Goal: Transaction & Acquisition: Purchase product/service

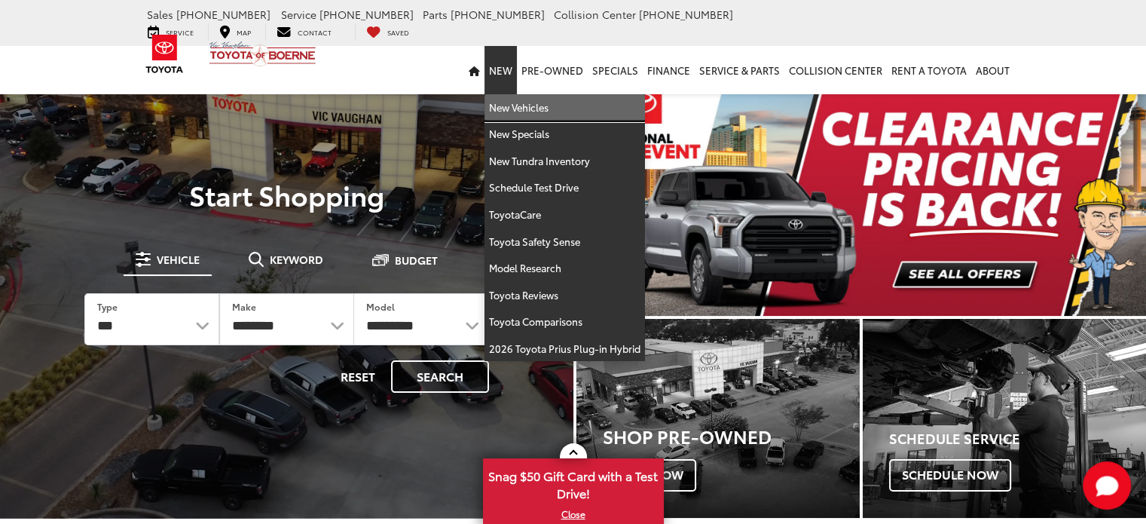
click at [505, 89] on li "New New Vehicles New Specials New Tundra Inventory Schedule Test Drive ToyotaCa…" at bounding box center [501, 70] width 32 height 48
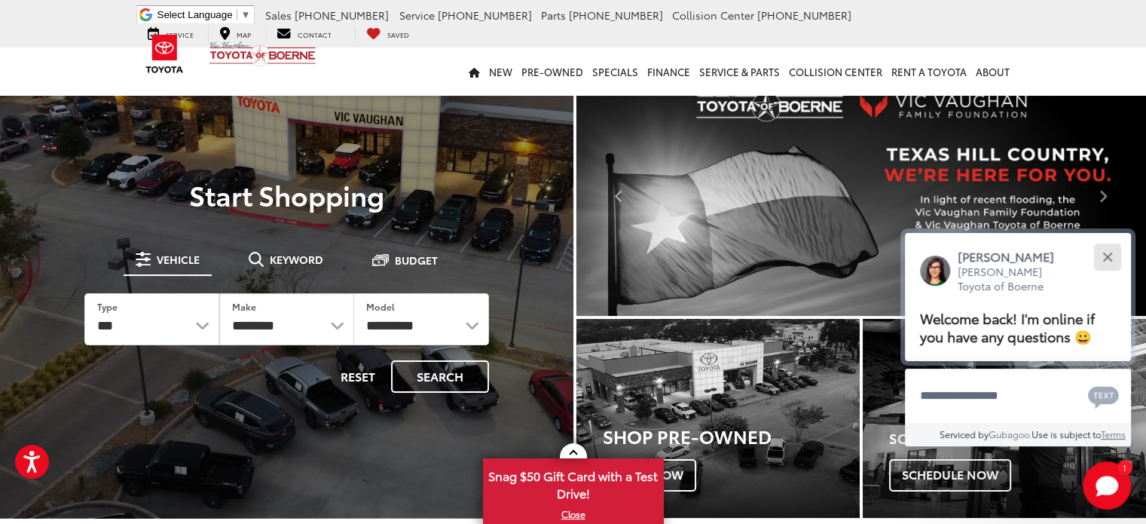
click at [1106, 261] on button "Close" at bounding box center [1107, 256] width 32 height 32
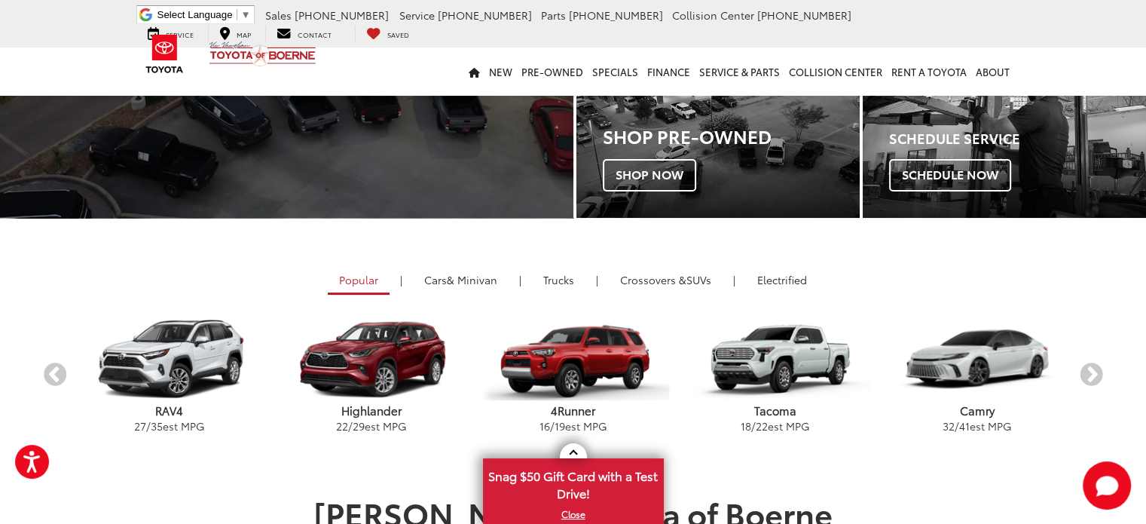
scroll to position [452, 0]
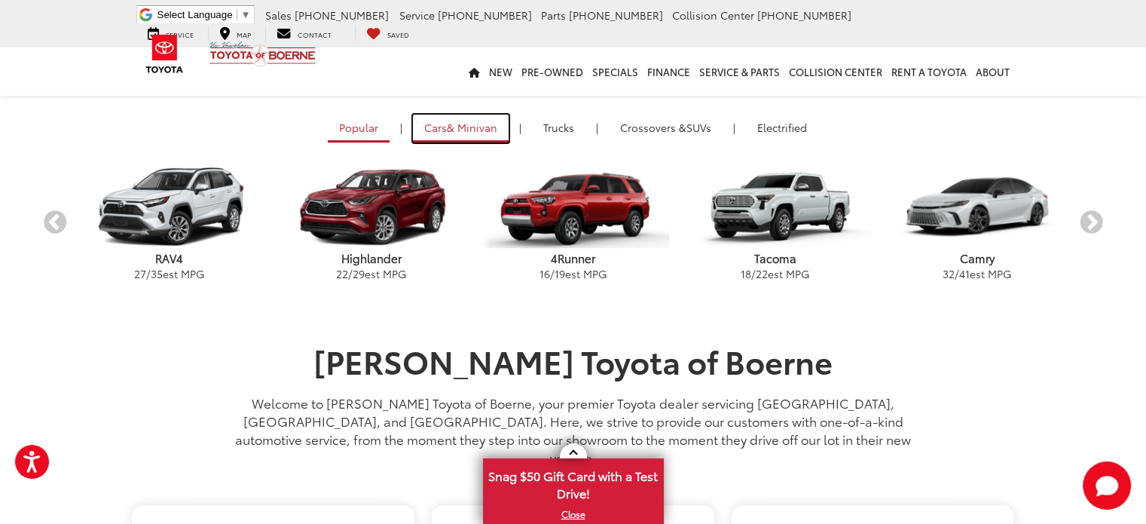
click at [461, 126] on span "& Minivan" at bounding box center [472, 127] width 50 height 15
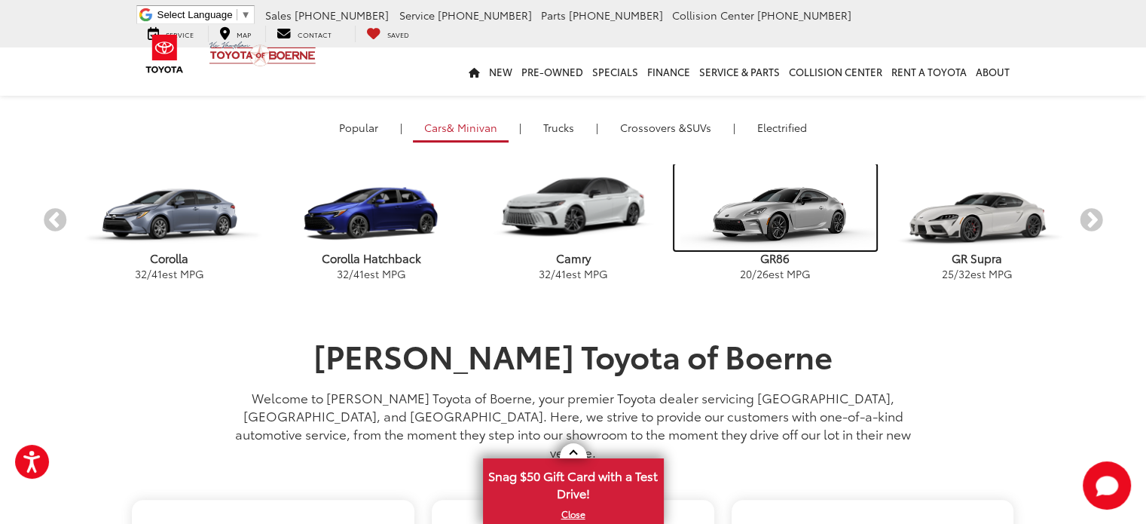
click at [788, 222] on img "carousel" at bounding box center [776, 207] width 202 height 86
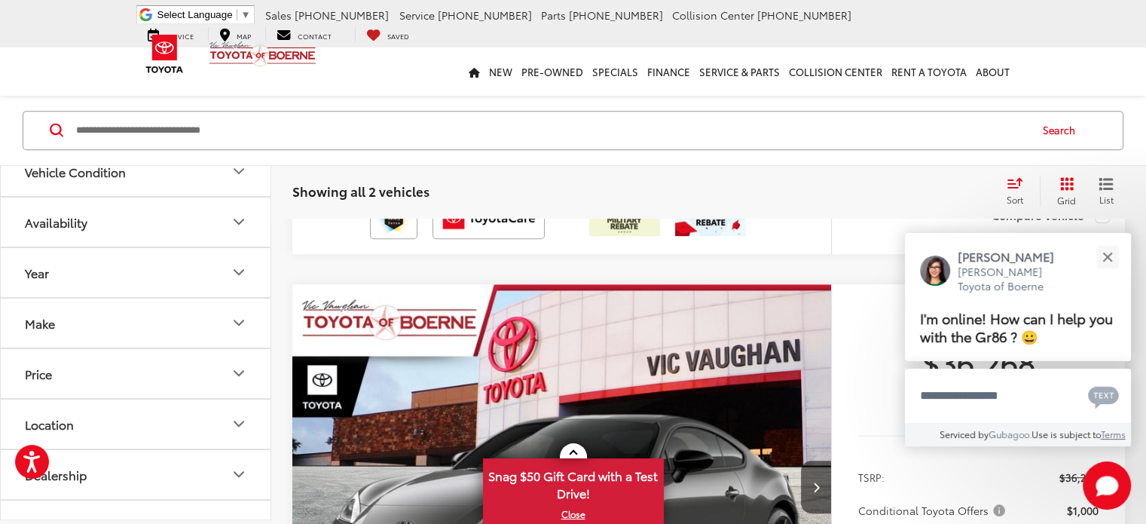
scroll to position [754, 0]
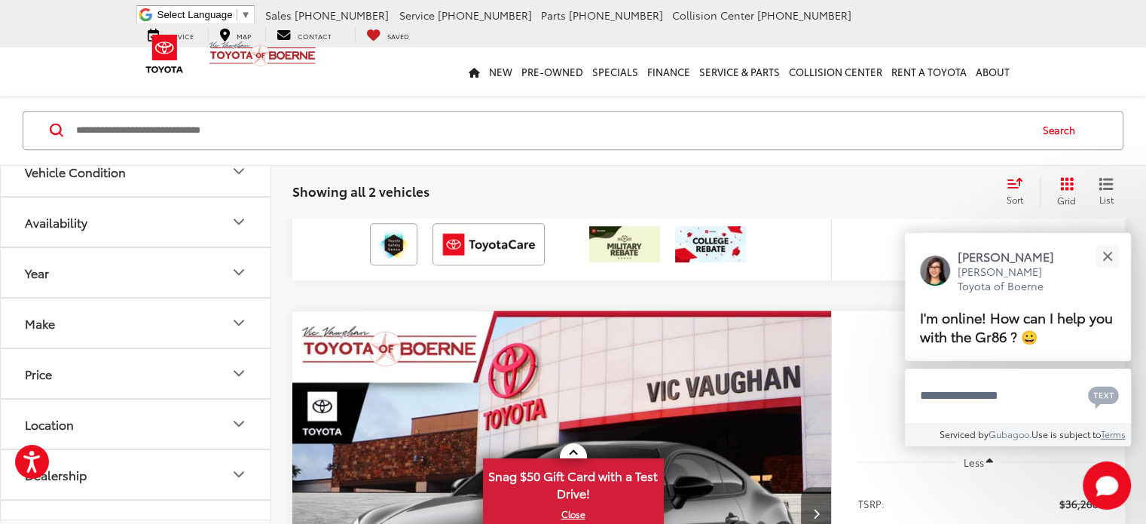
drag, startPoint x: 449, startPoint y: 309, endPoint x: 643, endPoint y: 313, distance: 193.7
click at [449, 311] on img "2025 Toyota GR86 GR86 Premium 0" at bounding box center [562, 513] width 541 height 405
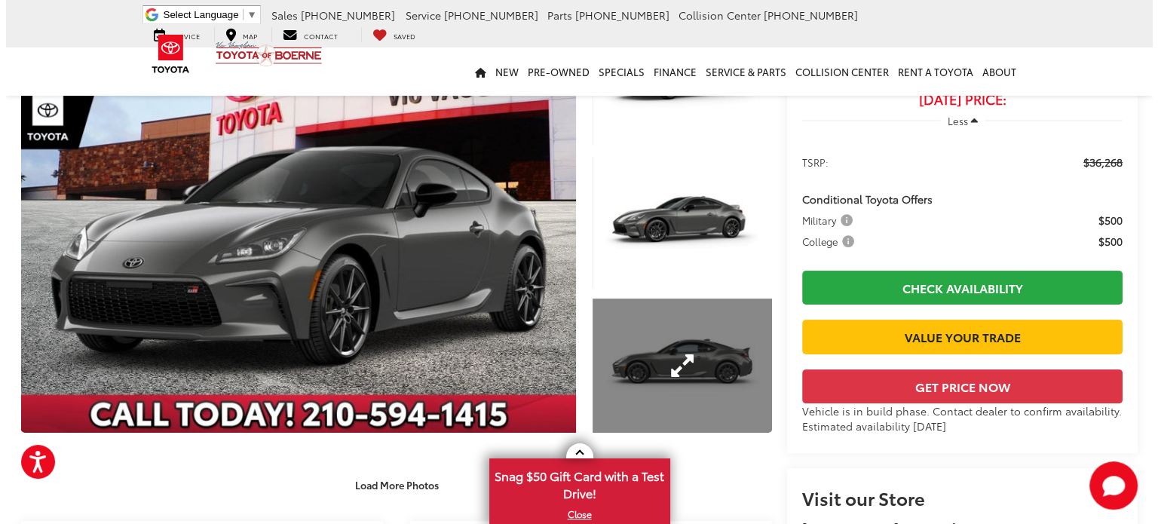
scroll to position [151, 0]
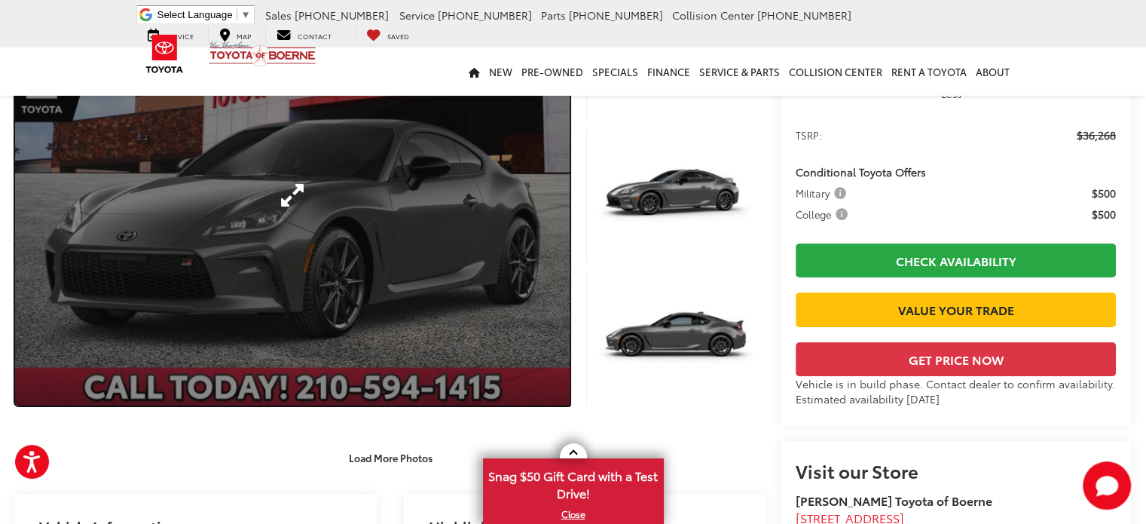
click at [482, 261] on link "Expand Photo 0" at bounding box center [292, 195] width 555 height 421
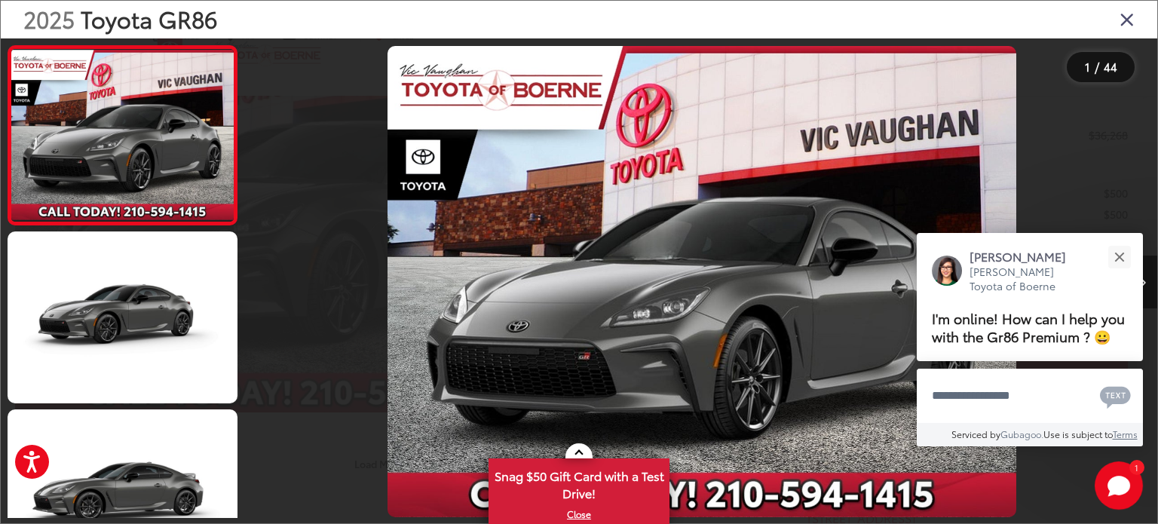
click at [1143, 281] on icon "Next image" at bounding box center [1142, 282] width 7 height 11
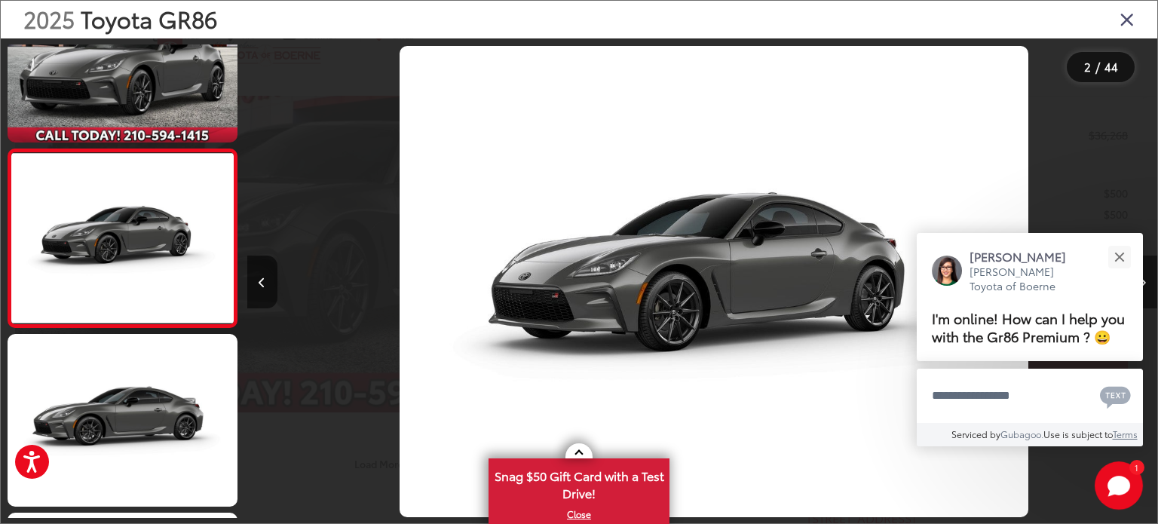
scroll to position [0, 910]
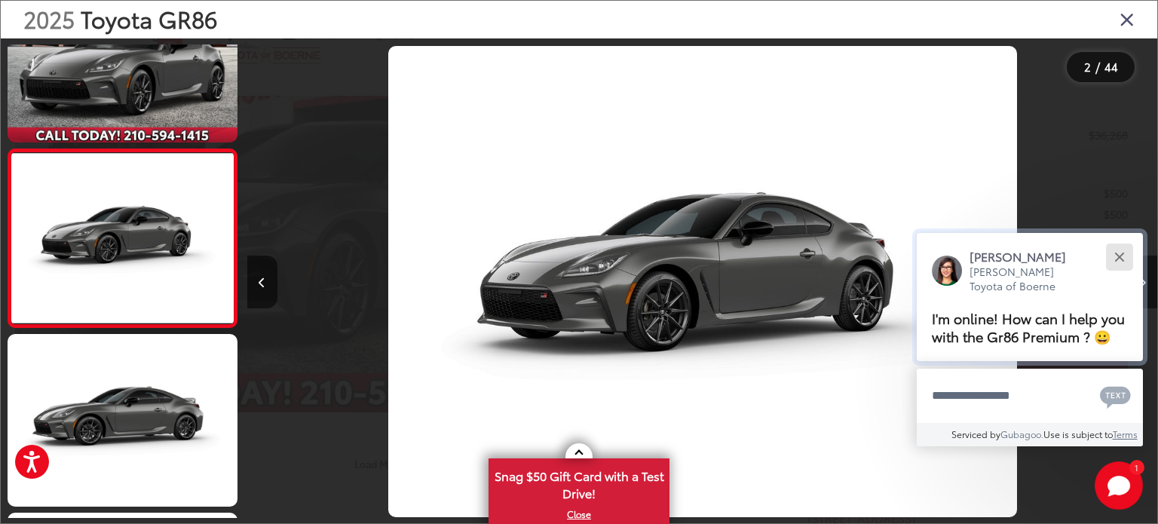
click at [1112, 249] on button "Close" at bounding box center [1119, 256] width 32 height 32
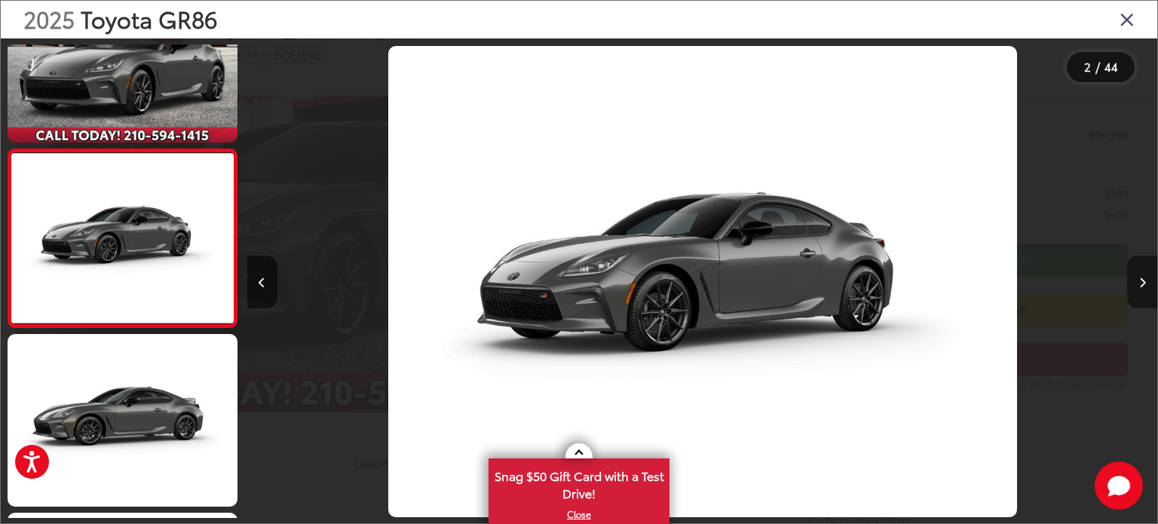
click at [1143, 285] on icon "Next image" at bounding box center [1142, 282] width 7 height 11
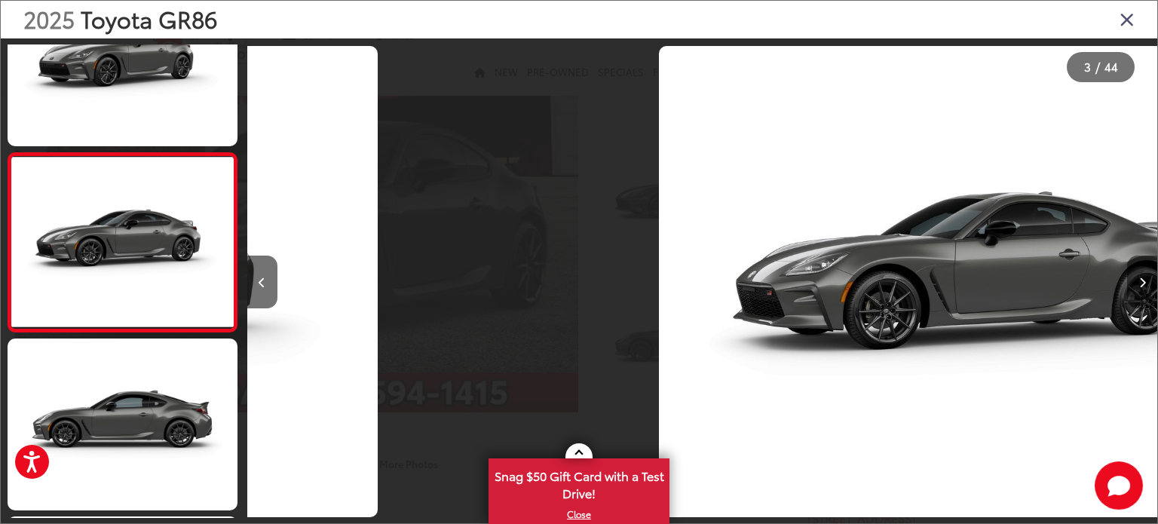
scroll to position [253, 0]
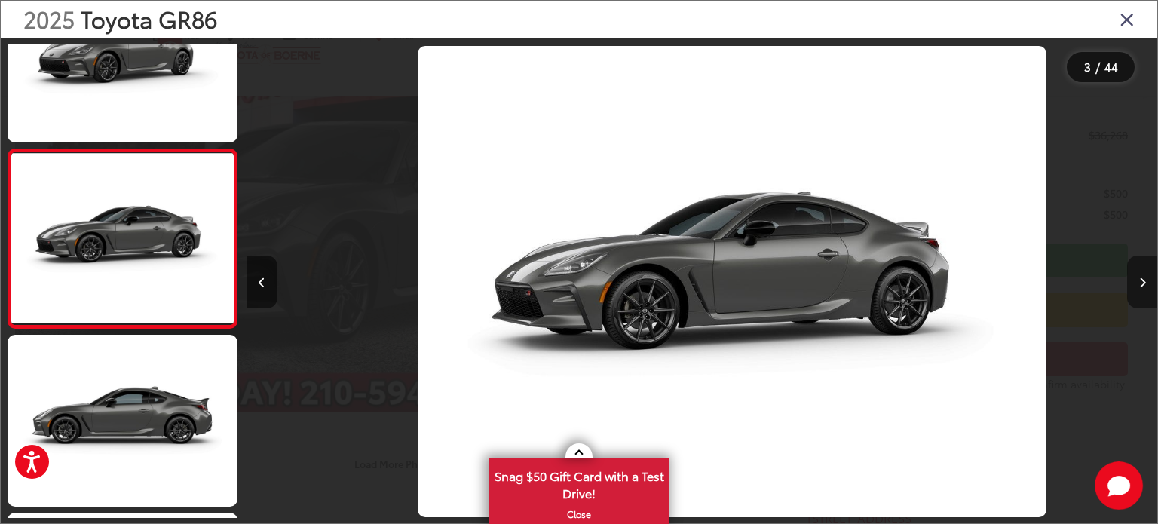
click at [1143, 285] on icon "Next image" at bounding box center [1142, 282] width 7 height 11
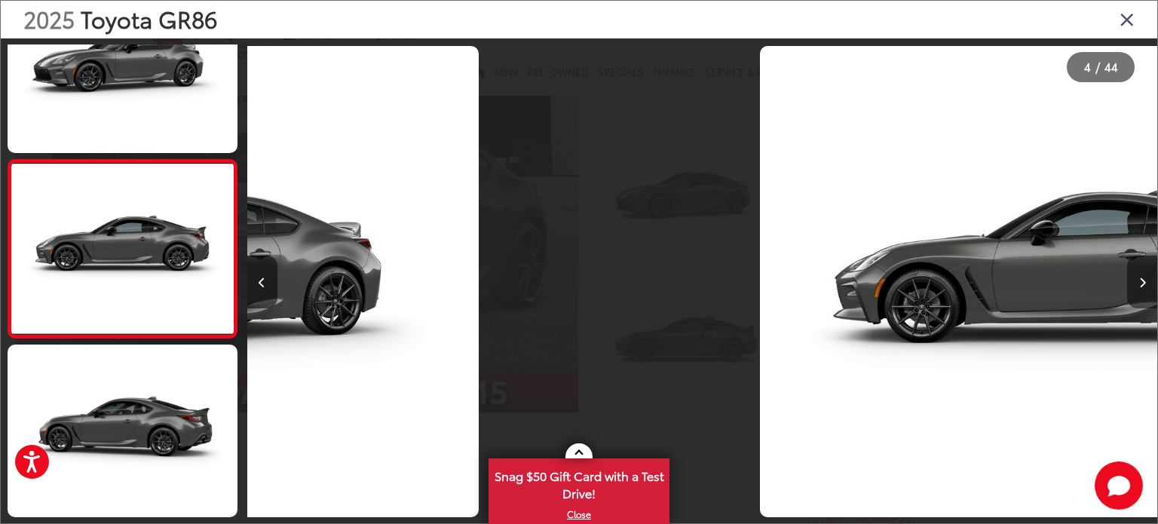
scroll to position [432, 0]
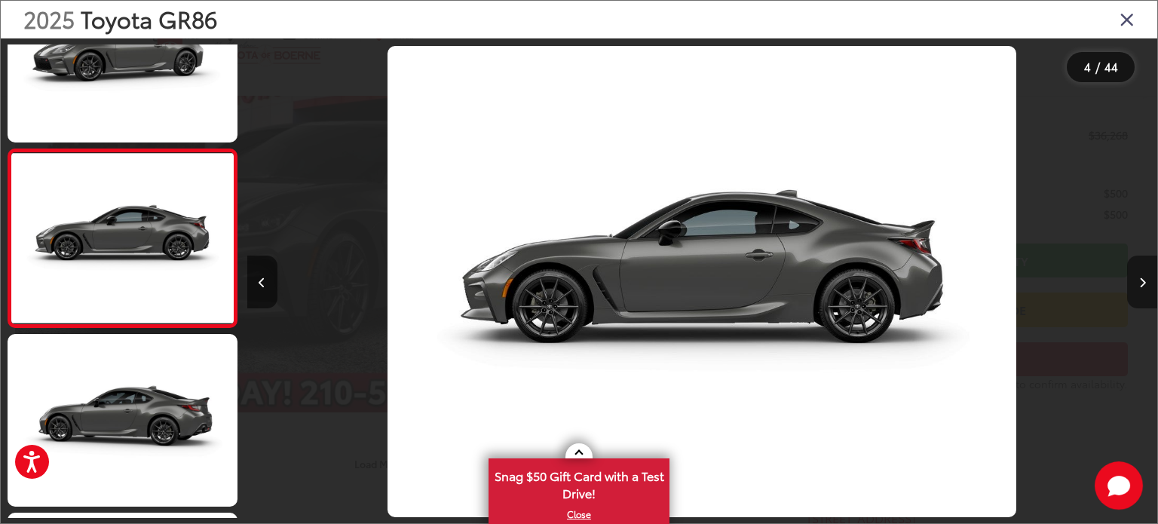
click at [1143, 285] on icon "Next image" at bounding box center [1142, 282] width 7 height 11
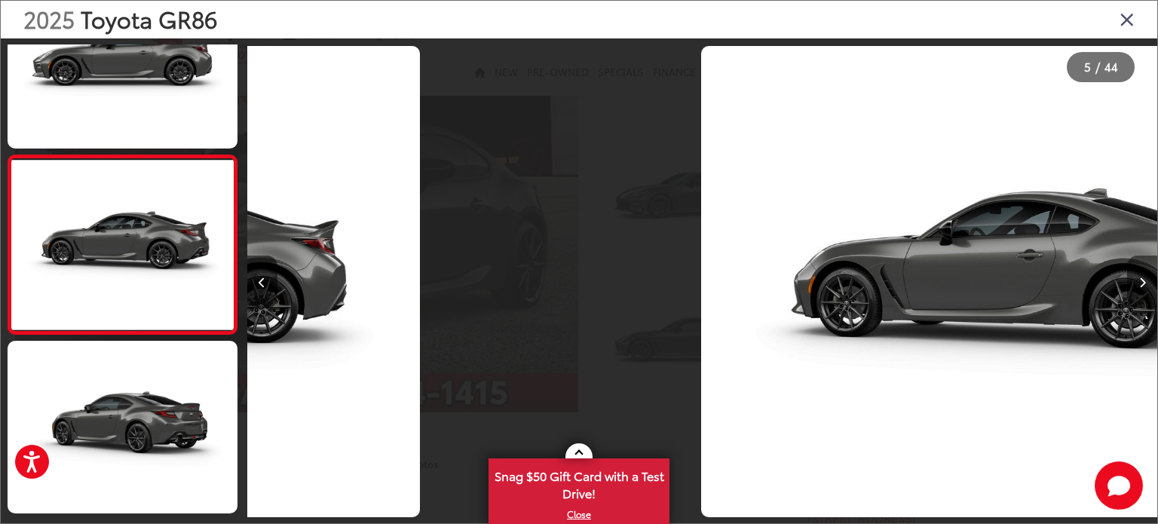
scroll to position [611, 0]
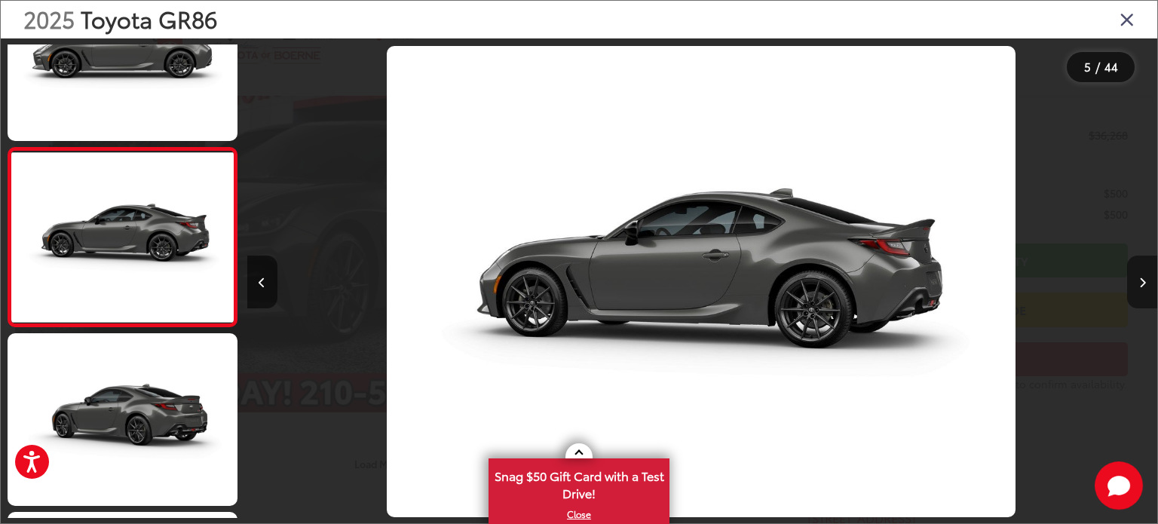
click at [1143, 285] on icon "Next image" at bounding box center [1142, 282] width 7 height 11
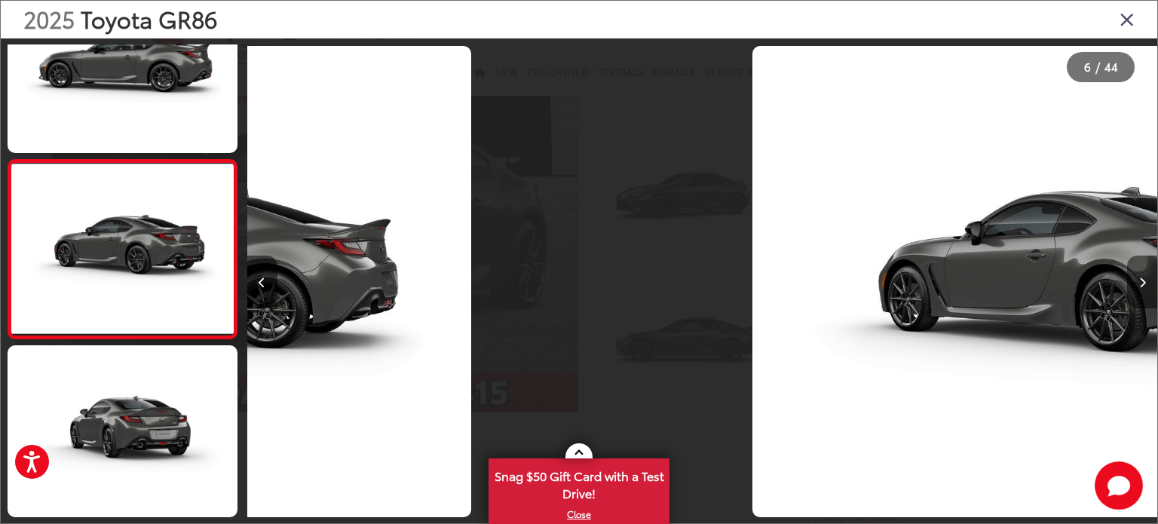
scroll to position [789, 0]
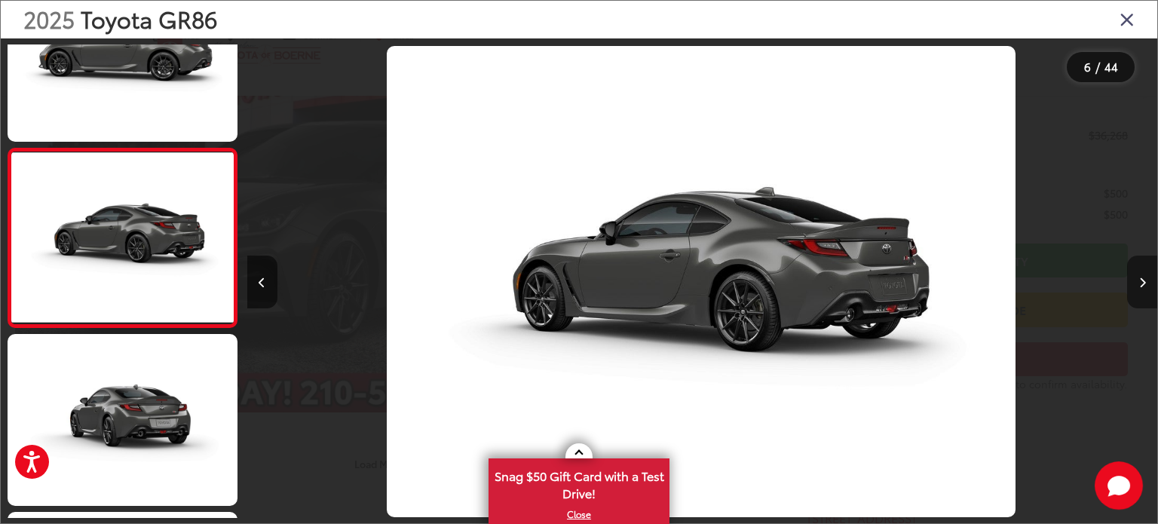
click at [1143, 285] on icon "Next image" at bounding box center [1142, 282] width 7 height 11
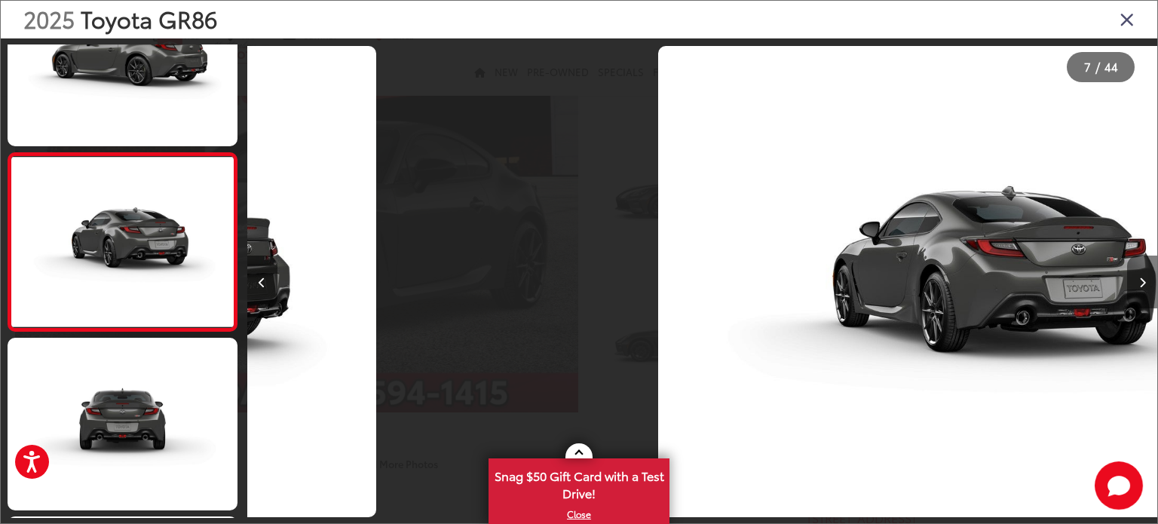
scroll to position [968, 0]
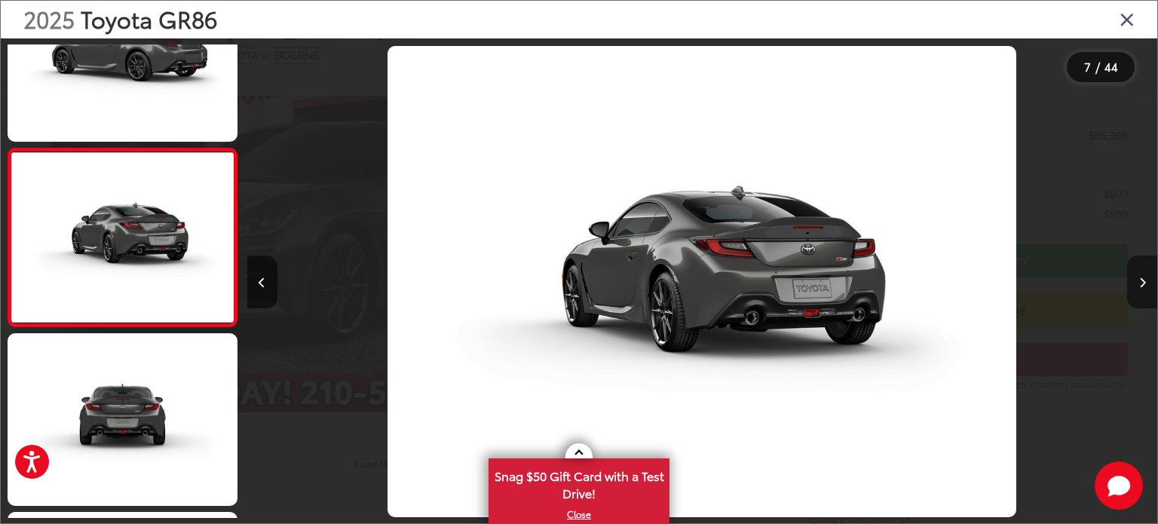
click at [1143, 285] on icon "Next image" at bounding box center [1142, 282] width 7 height 11
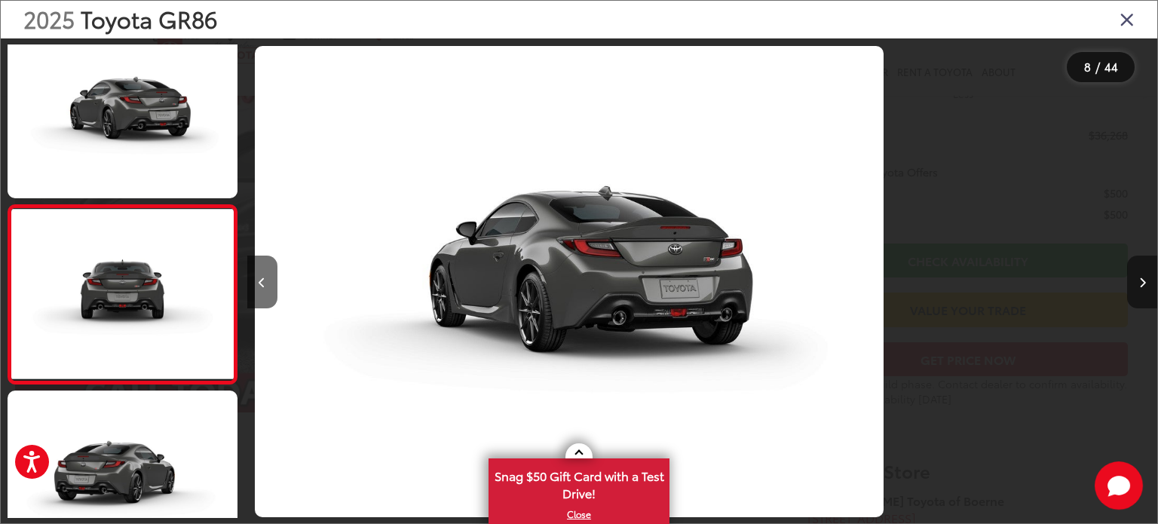
scroll to position [0, 0]
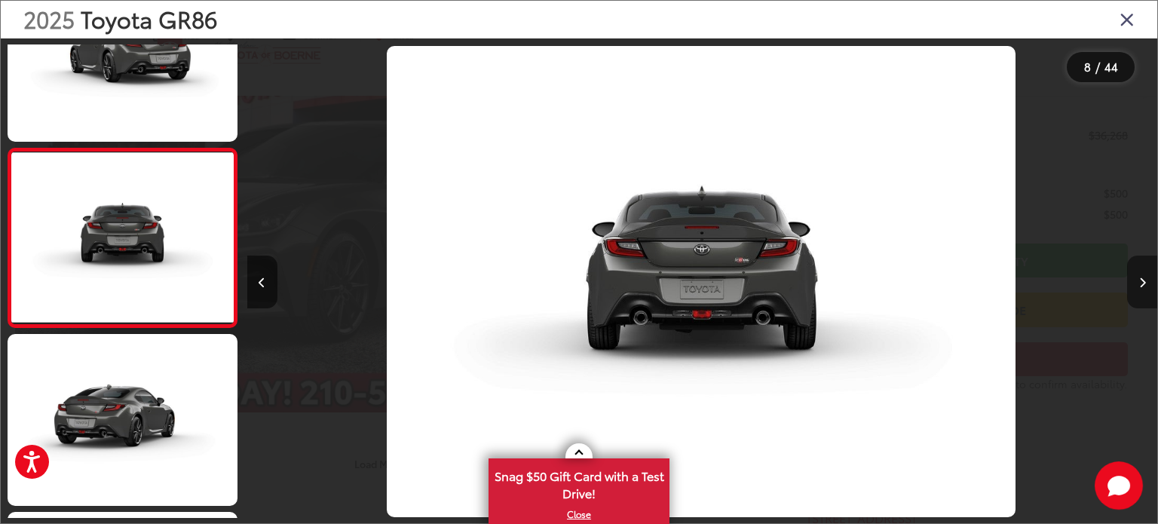
click at [1143, 285] on icon "Next image" at bounding box center [1142, 282] width 7 height 11
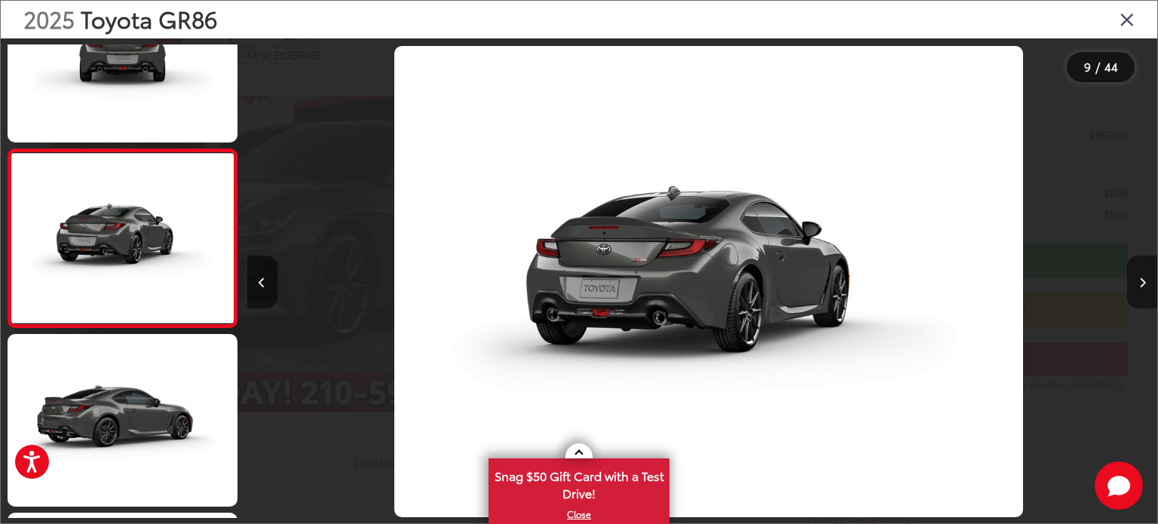
click at [1143, 285] on icon "Next image" at bounding box center [1142, 282] width 7 height 11
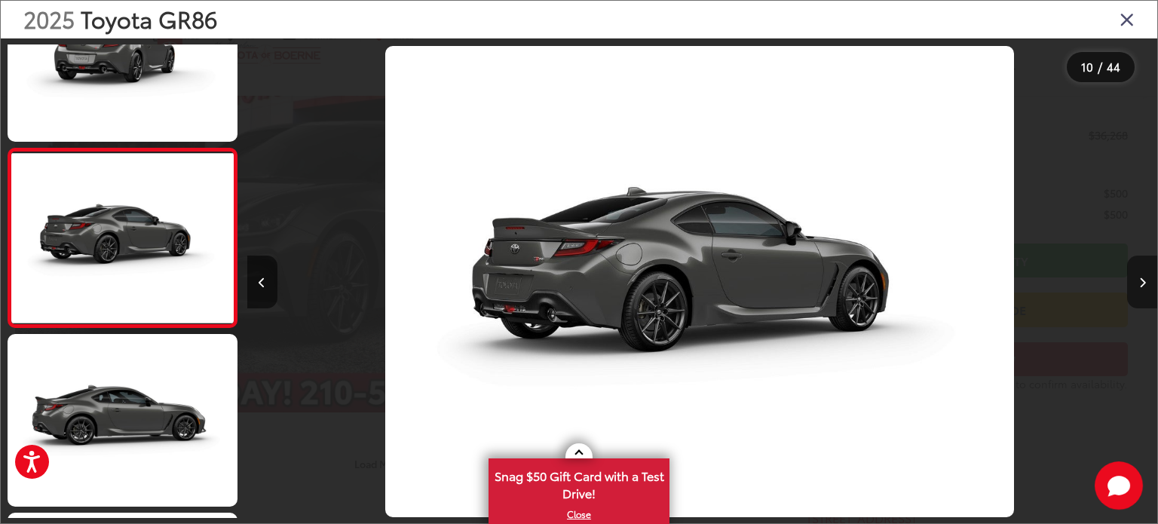
click at [1143, 285] on icon "Next image" at bounding box center [1142, 282] width 7 height 11
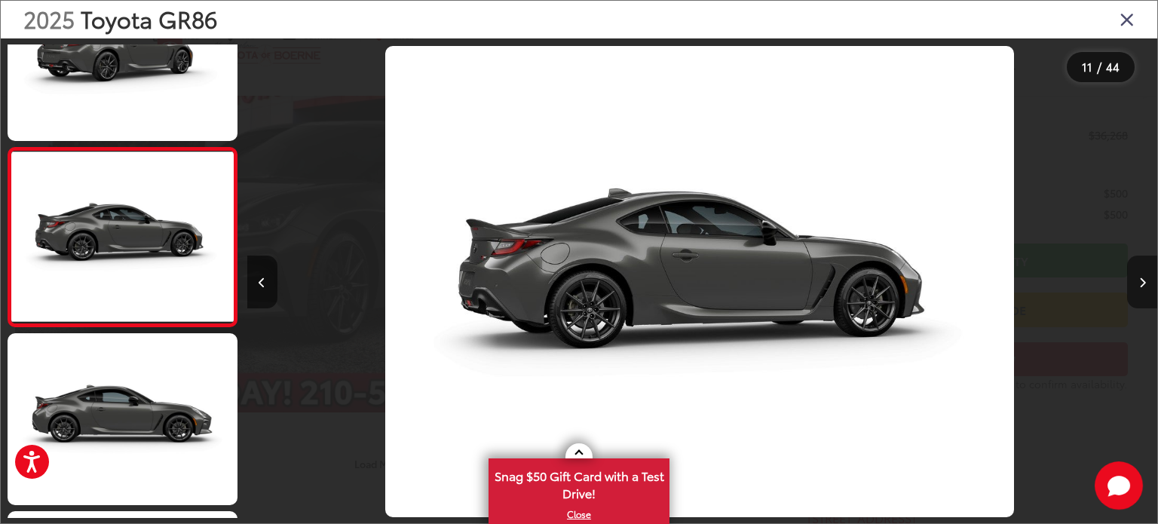
click at [1143, 285] on icon "Next image" at bounding box center [1142, 282] width 7 height 11
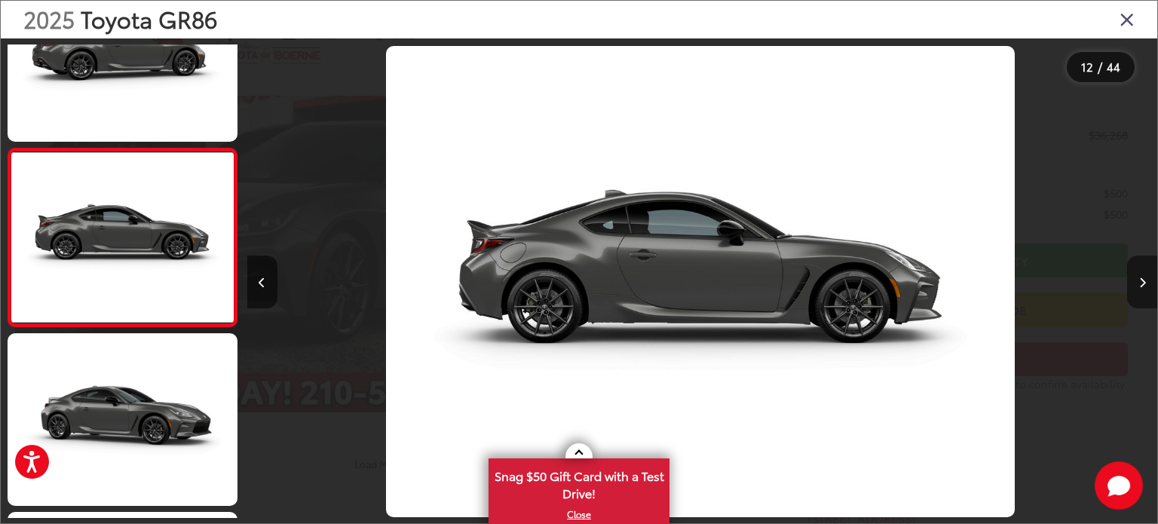
click at [1141, 284] on icon "Next image" at bounding box center [1142, 282] width 7 height 11
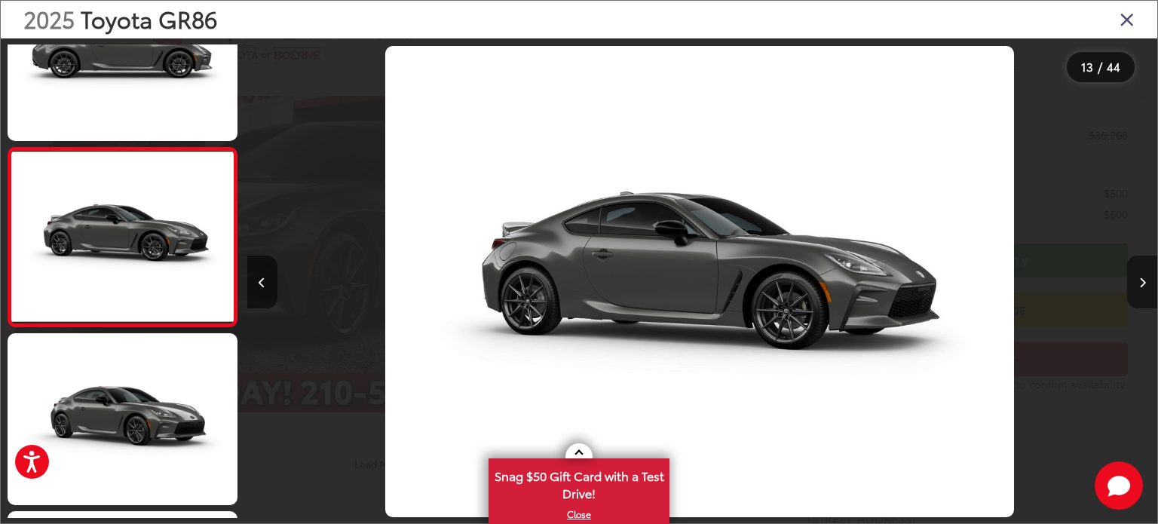
click at [1141, 284] on icon "Next image" at bounding box center [1142, 282] width 7 height 11
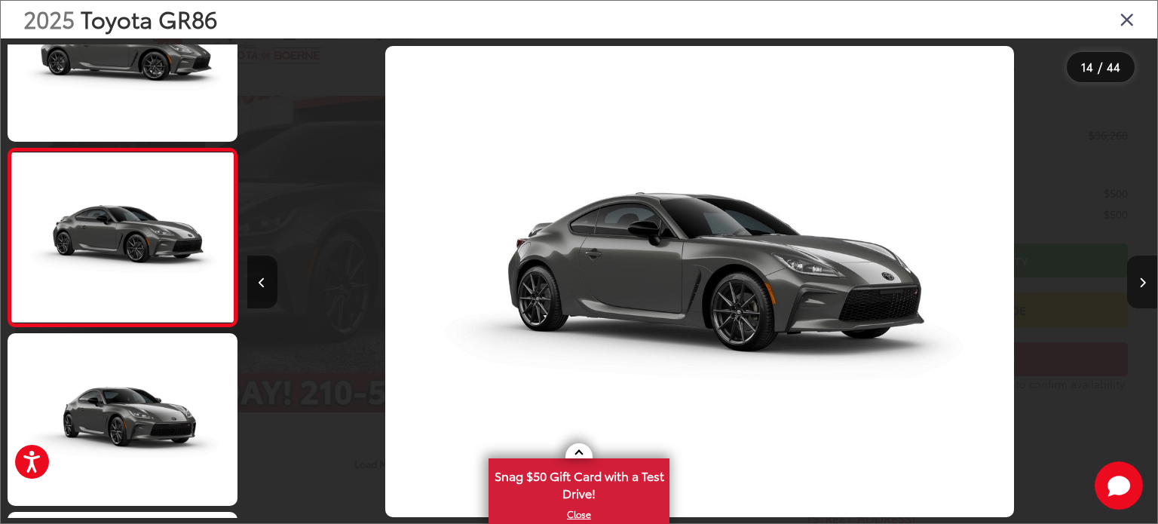
click at [1141, 284] on icon "Next image" at bounding box center [1142, 282] width 7 height 11
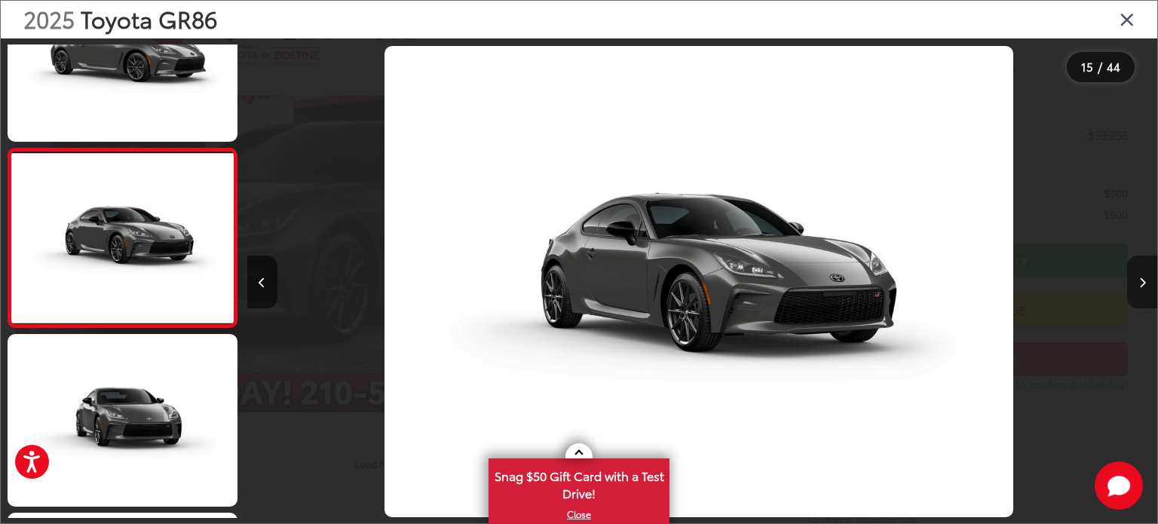
click at [1141, 284] on icon "Next image" at bounding box center [1142, 282] width 7 height 11
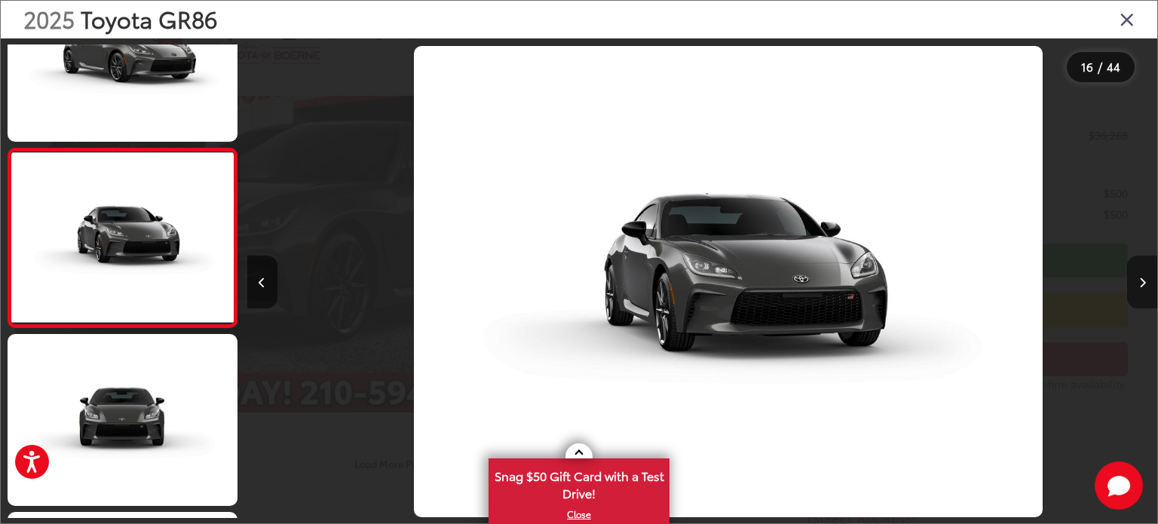
click at [1141, 284] on icon "Next image" at bounding box center [1142, 282] width 7 height 11
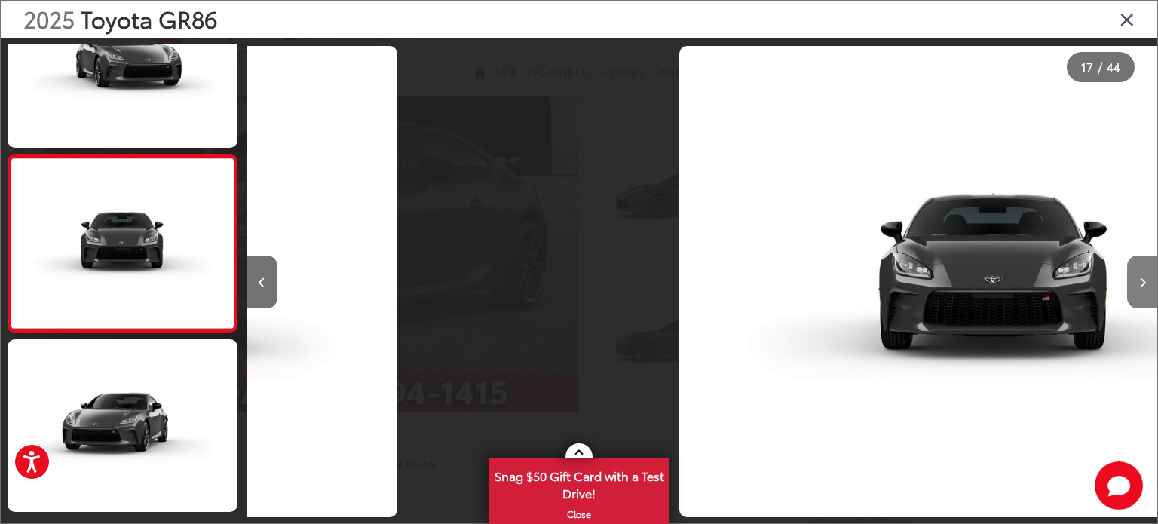
click at [1141, 284] on icon "Next image" at bounding box center [1142, 282] width 7 height 11
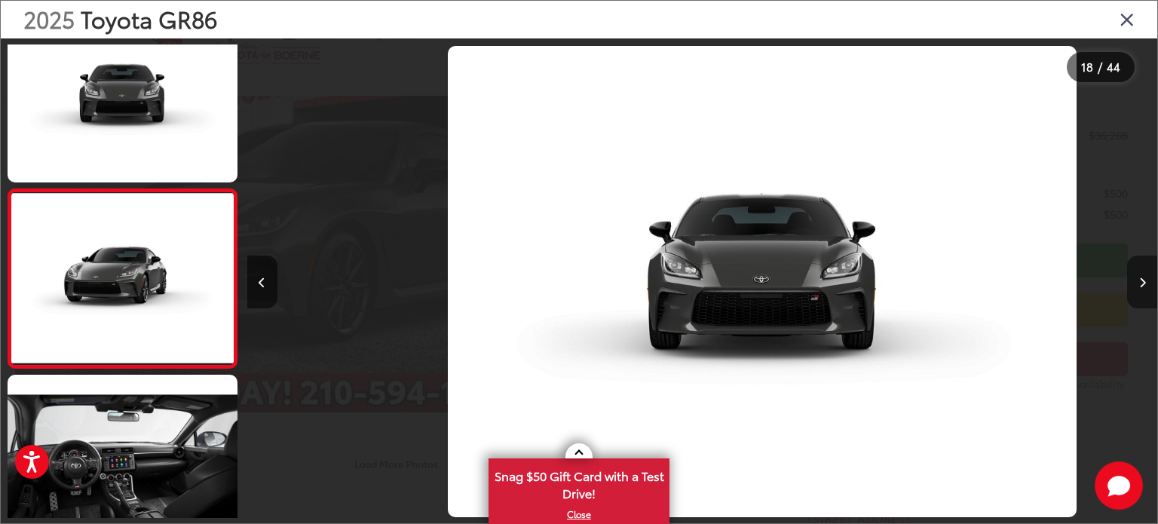
click at [1141, 284] on icon "Next image" at bounding box center [1142, 282] width 7 height 11
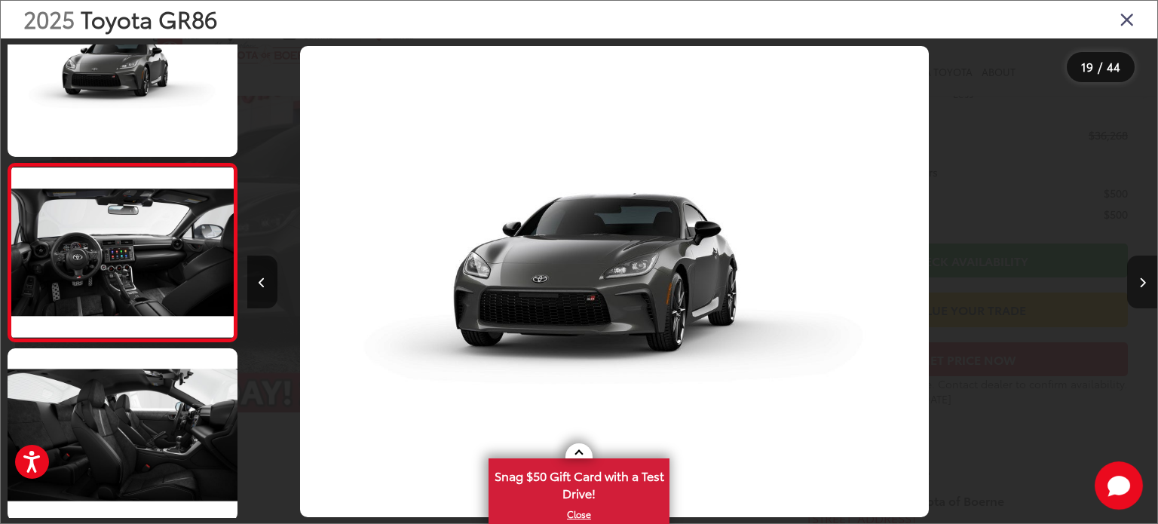
click at [1141, 284] on icon "Next image" at bounding box center [1142, 282] width 7 height 11
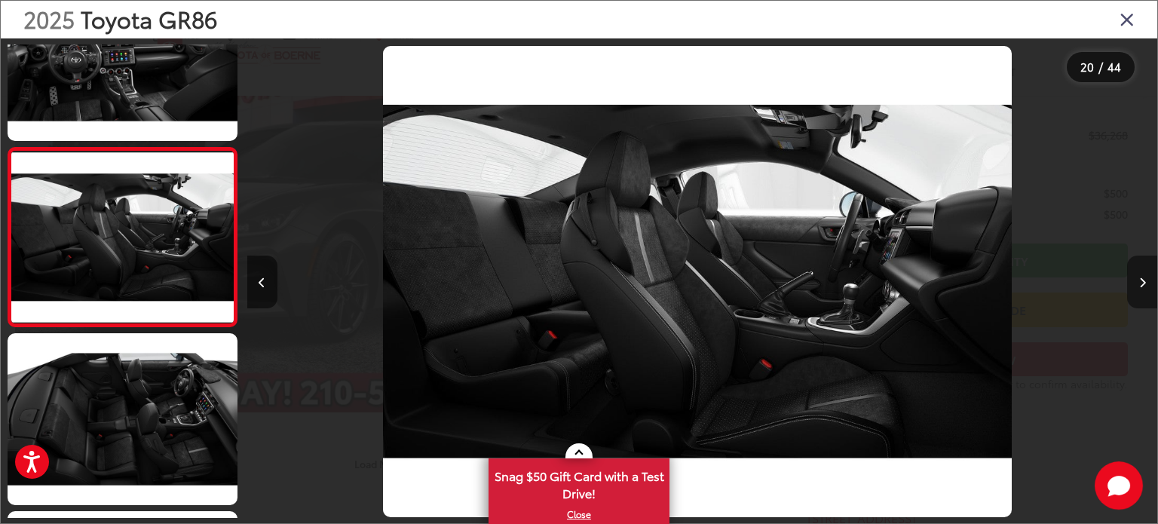
click at [1141, 284] on icon "Next image" at bounding box center [1142, 282] width 7 height 11
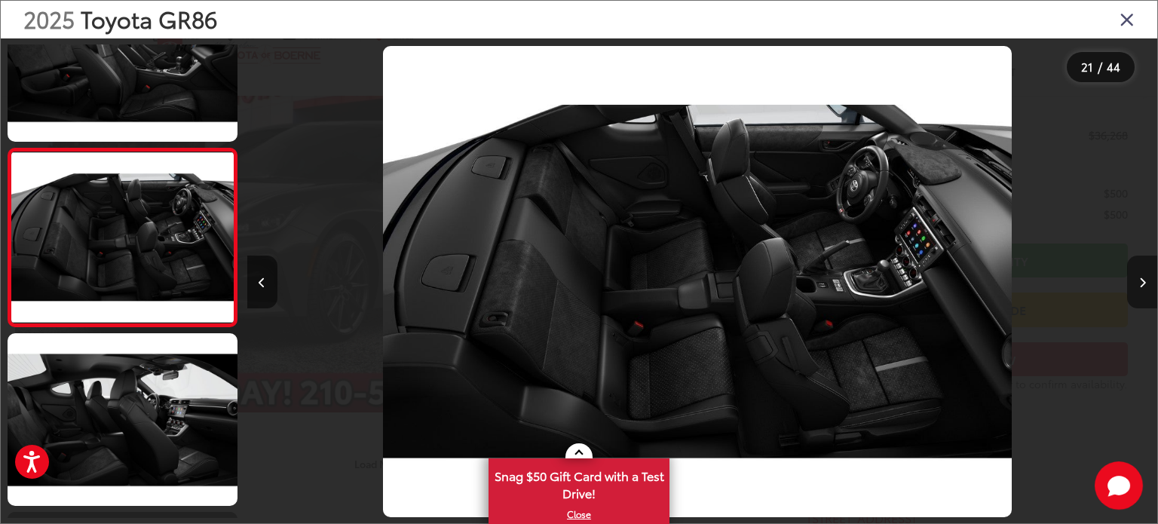
click at [1141, 284] on icon "Next image" at bounding box center [1142, 282] width 7 height 11
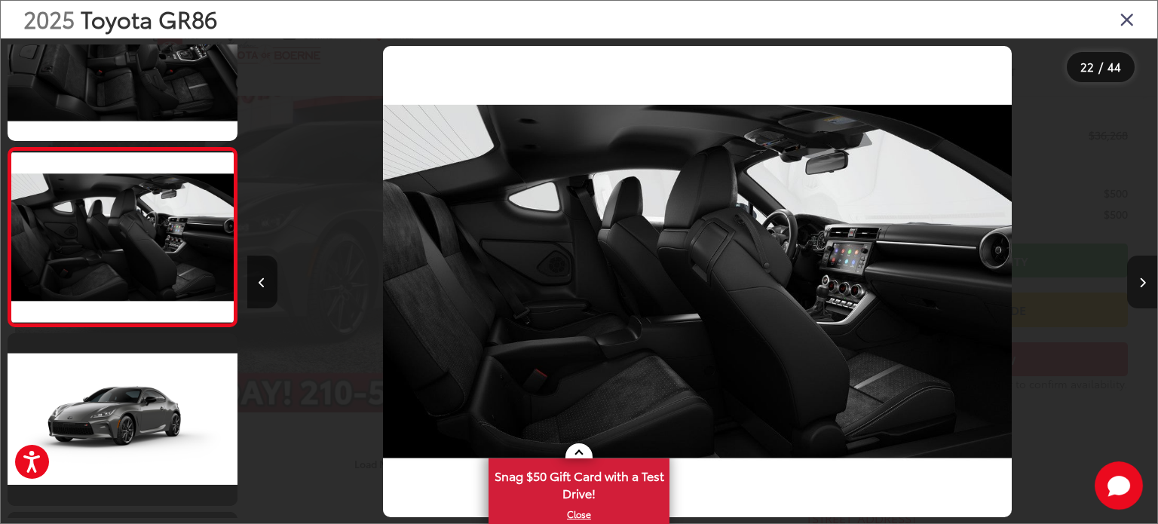
click at [1141, 284] on icon "Next image" at bounding box center [1142, 282] width 7 height 11
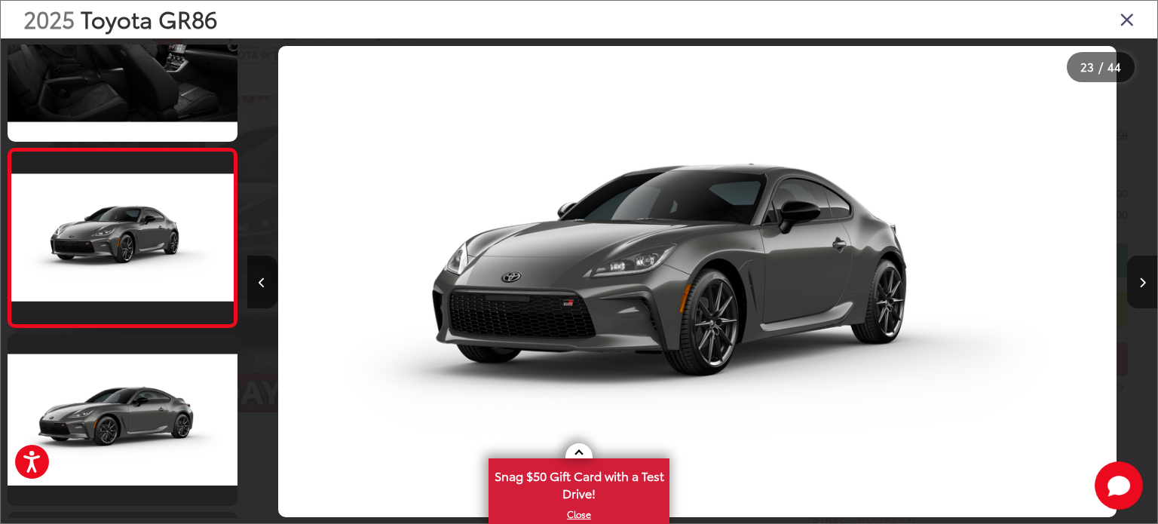
click at [1141, 284] on icon "Next image" at bounding box center [1142, 282] width 7 height 11
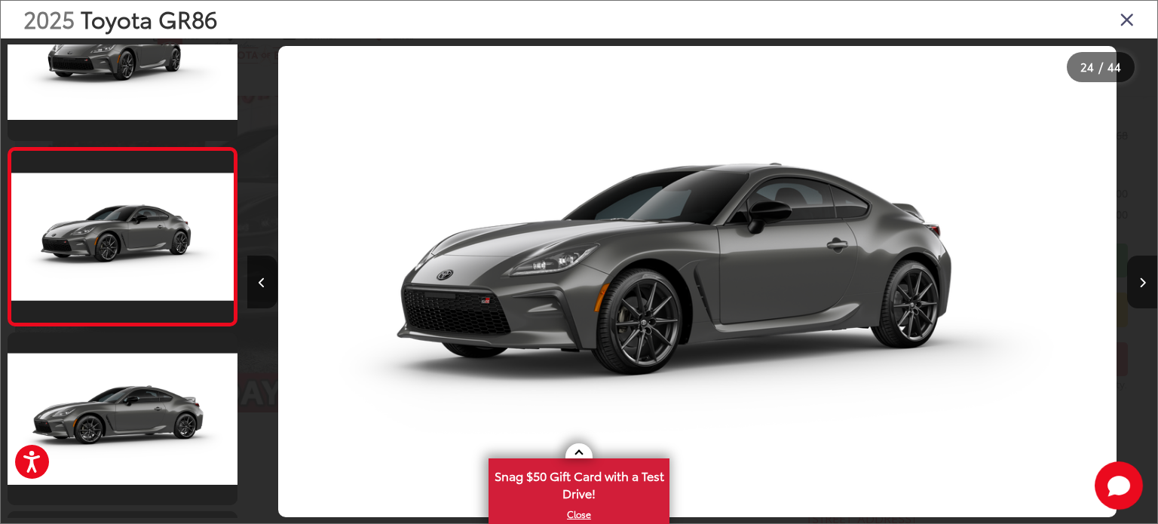
click at [1124, 19] on icon "Close gallery" at bounding box center [1126, 19] width 15 height 20
